Goal: Information Seeking & Learning: Check status

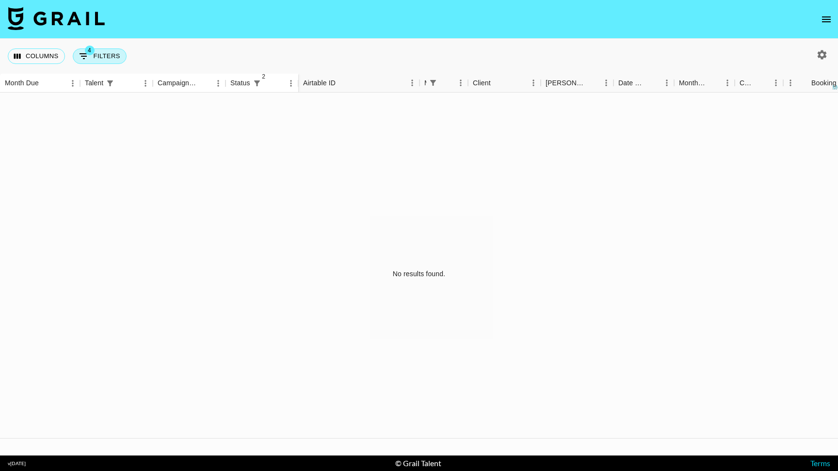
click at [102, 60] on button "4 Filters" at bounding box center [100, 56] width 54 height 16
select select "status"
select select "not"
select select "cancelled"
select select "status"
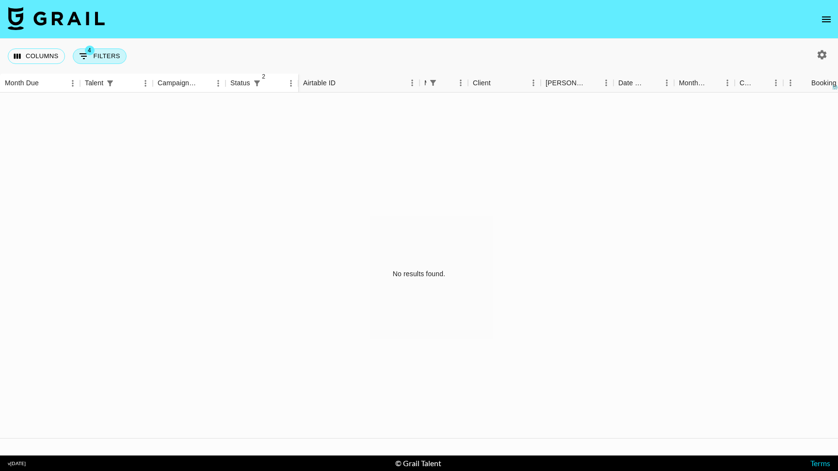
select select "not"
select select "declined"
select select "managerIds"
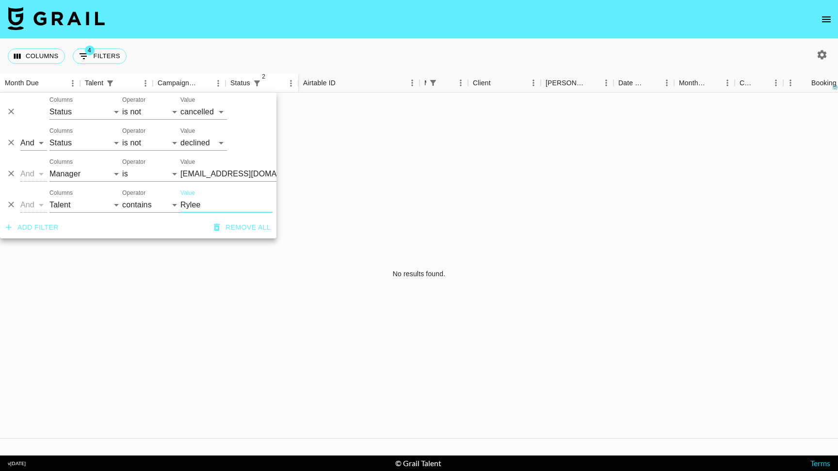
click at [231, 208] on input "Rylee" at bounding box center [226, 205] width 92 height 16
click at [430, 219] on div "No results found." at bounding box center [419, 274] width 838 height 363
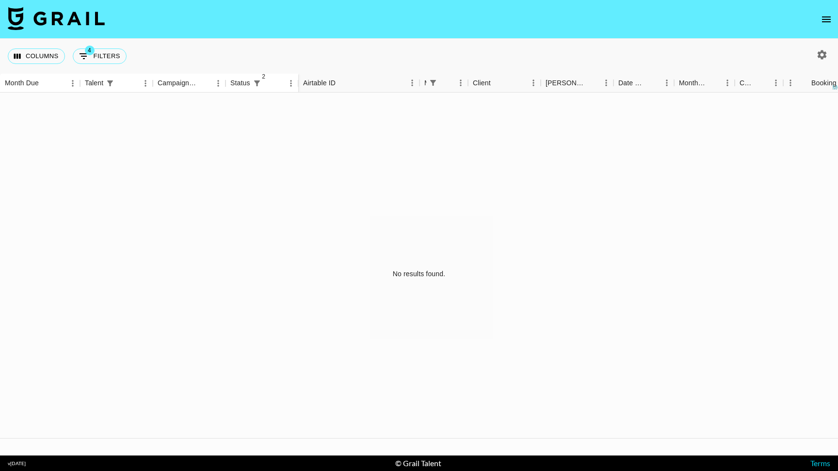
click at [823, 48] on button "button" at bounding box center [821, 55] width 16 height 16
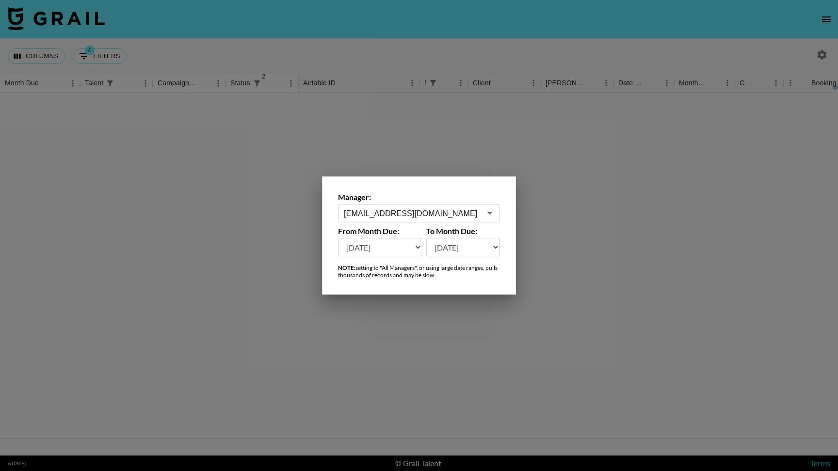
click at [360, 246] on select "[DATE] [DATE] '[DATE] May '[DATE] Mar '[DATE] Jan '[DATE] Nov '[DATE] Sep '[DAT…" at bounding box center [380, 247] width 84 height 18
select select "[DATE]"
click at [338, 238] on select "[DATE] [DATE] '[DATE] May '[DATE] Mar '[DATE] Jan '[DATE] Nov '[DATE] Sep '[DAT…" at bounding box center [380, 247] width 84 height 18
click at [552, 256] on div at bounding box center [419, 235] width 838 height 471
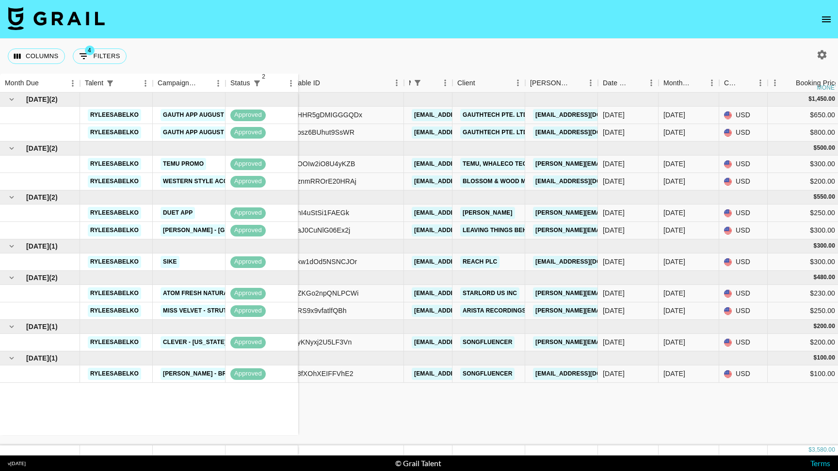
scroll to position [0, 15]
